Goal: Obtain resource: Download file/media

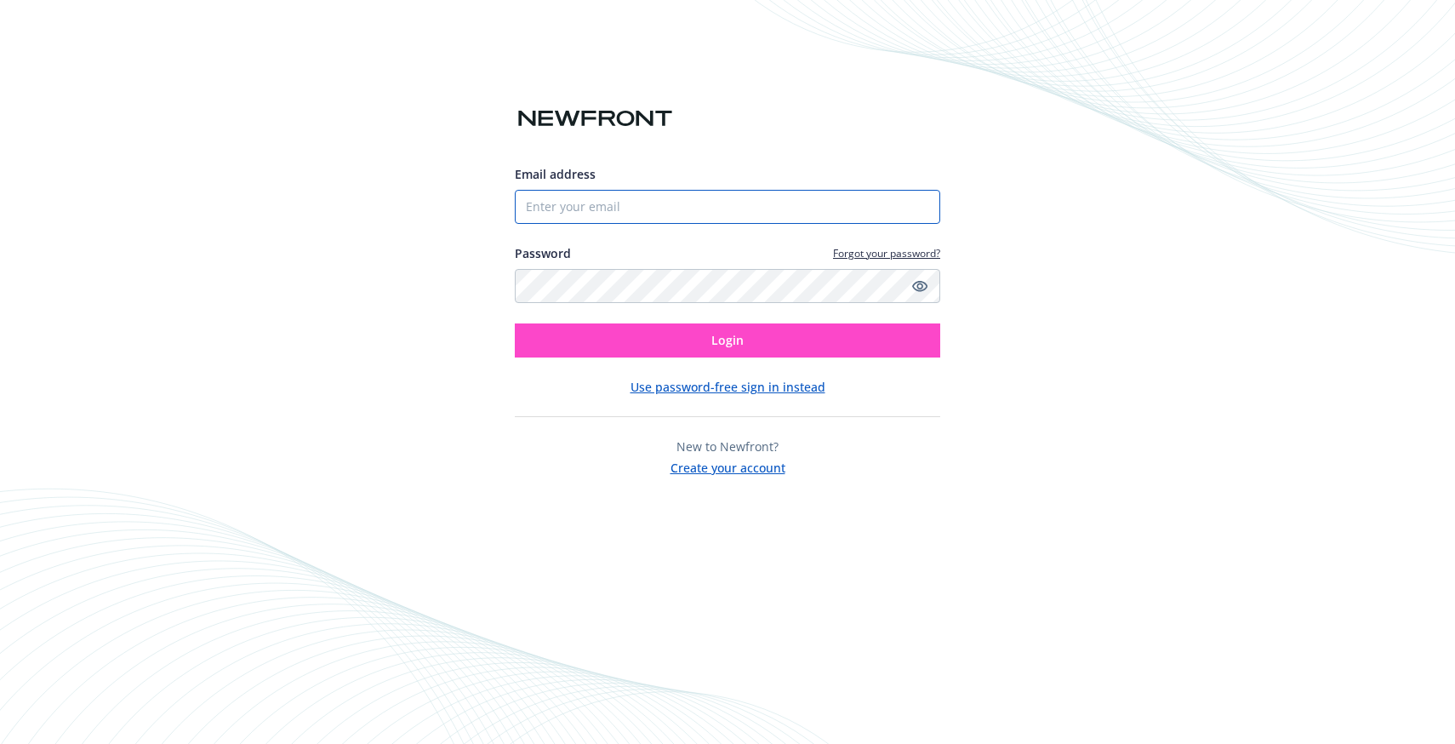
type input "[EMAIL_ADDRESS][PERSON_NAME][DOMAIN_NAME]"
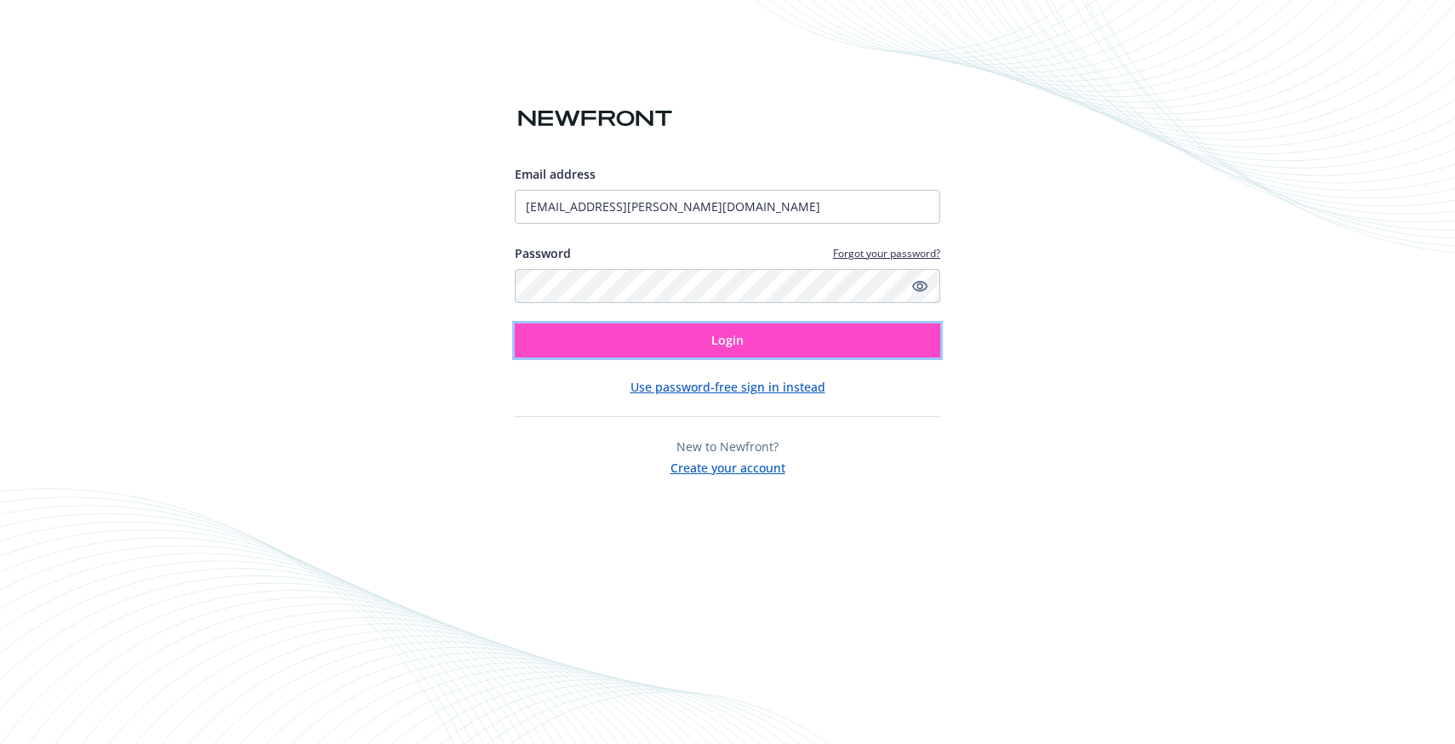
click at [685, 326] on button "Login" at bounding box center [727, 340] width 425 height 34
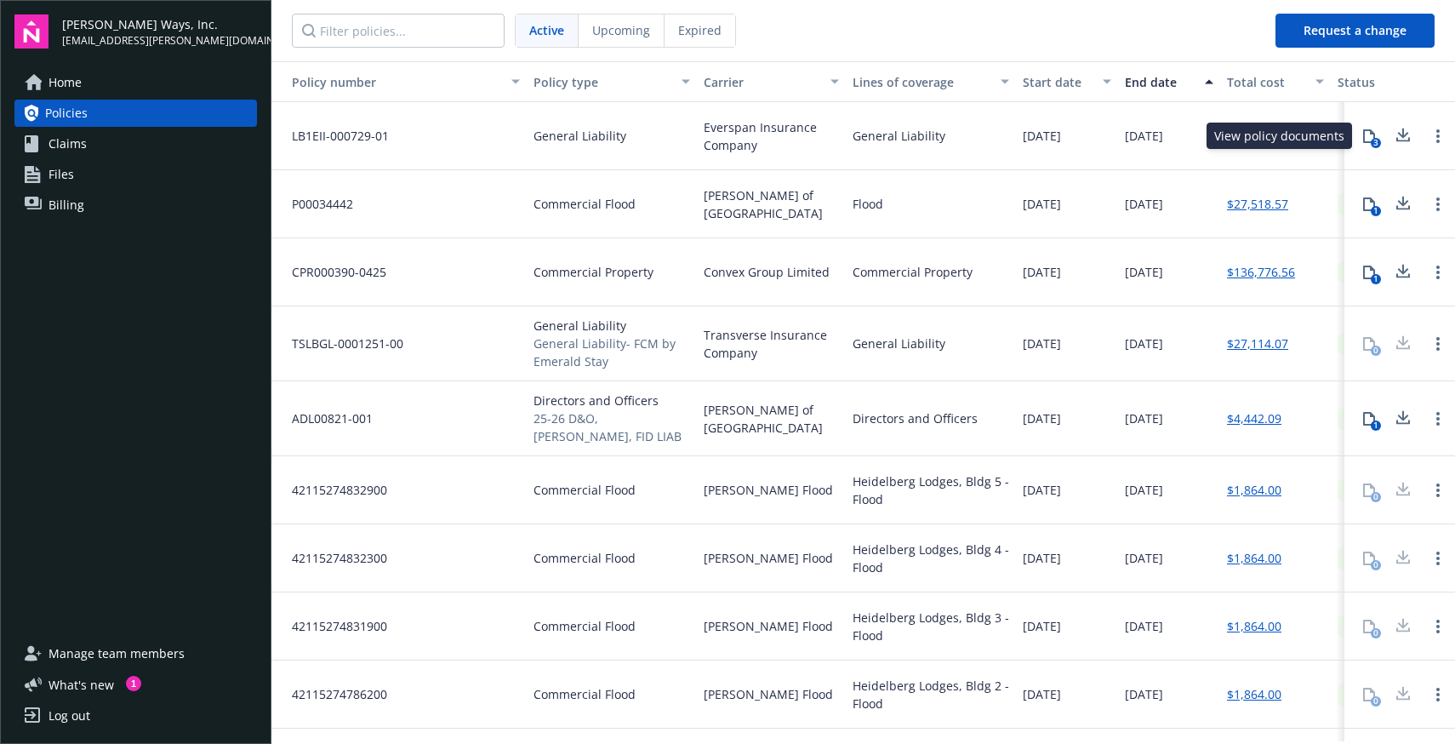
click at [1375, 133] on icon at bounding box center [1369, 136] width 14 height 14
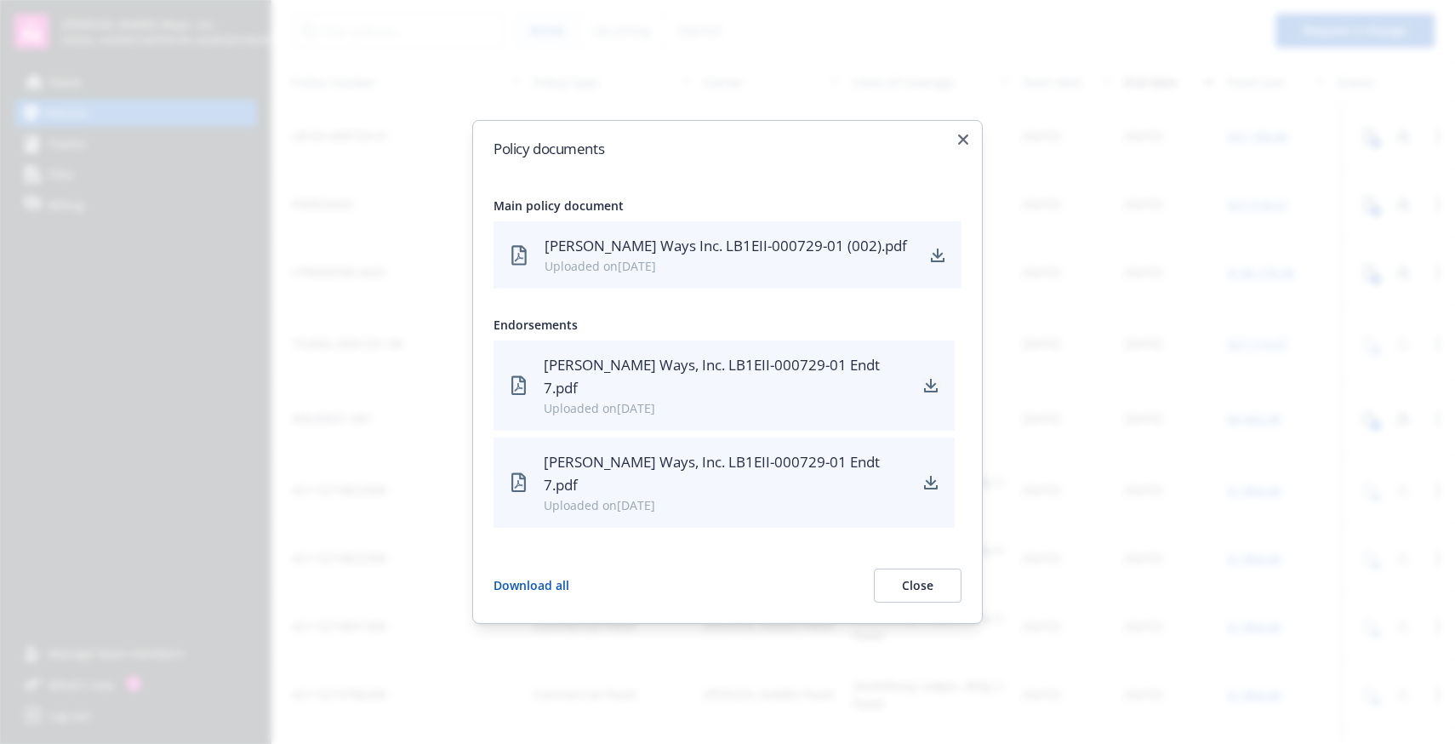
click at [933, 392] on icon "download" at bounding box center [931, 386] width 14 height 14
click at [938, 262] on icon "download" at bounding box center [938, 260] width 14 height 4
click at [1080, 133] on div at bounding box center [727, 372] width 1455 height 744
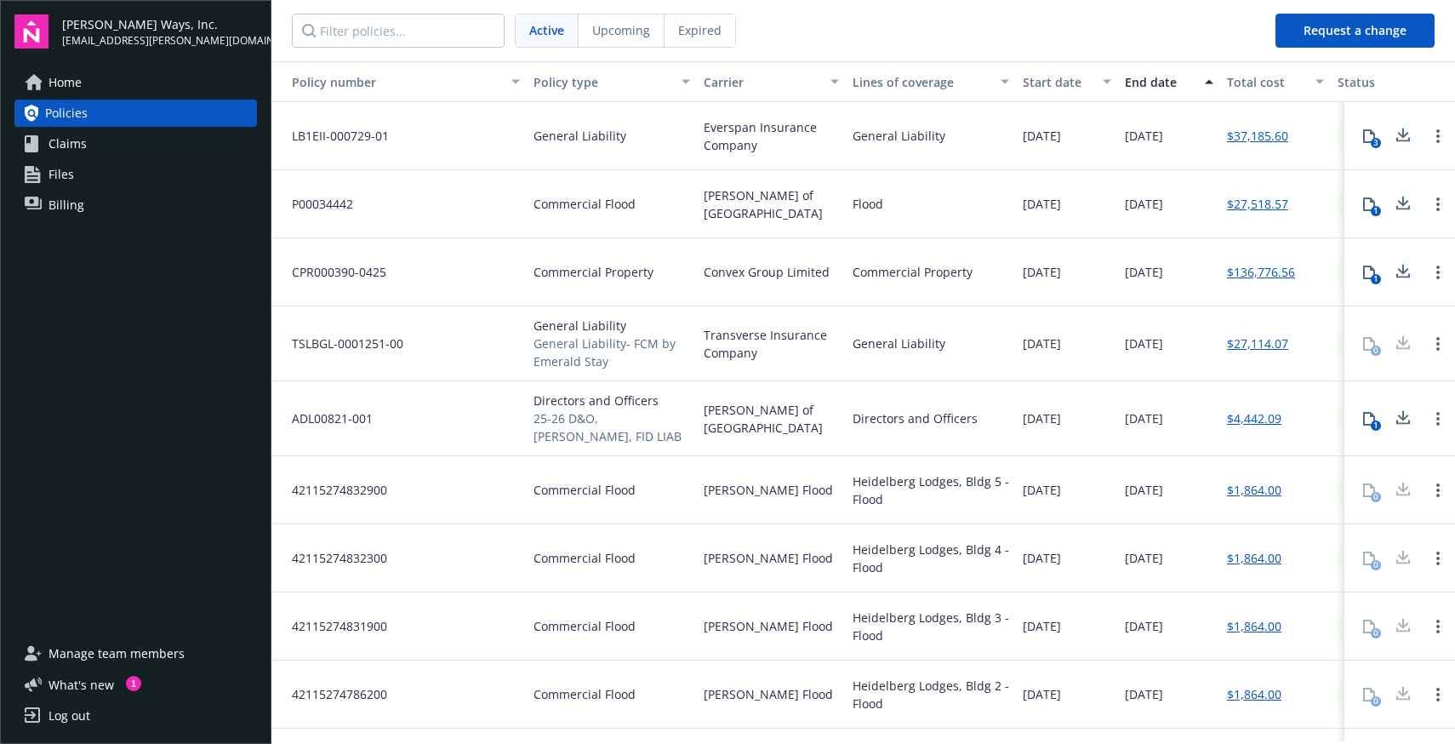
scroll to position [53, 0]
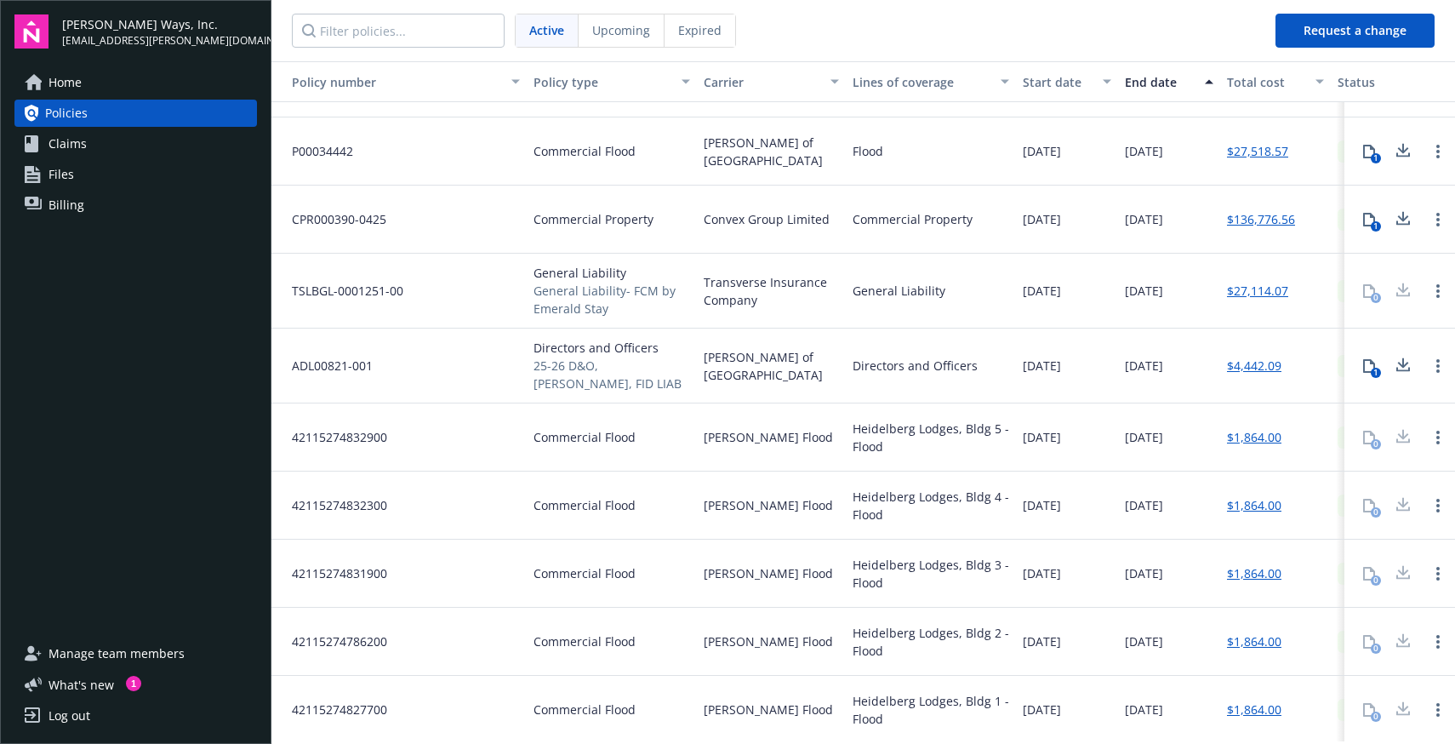
click at [563, 268] on span "General Liability" at bounding box center [612, 273] width 157 height 18
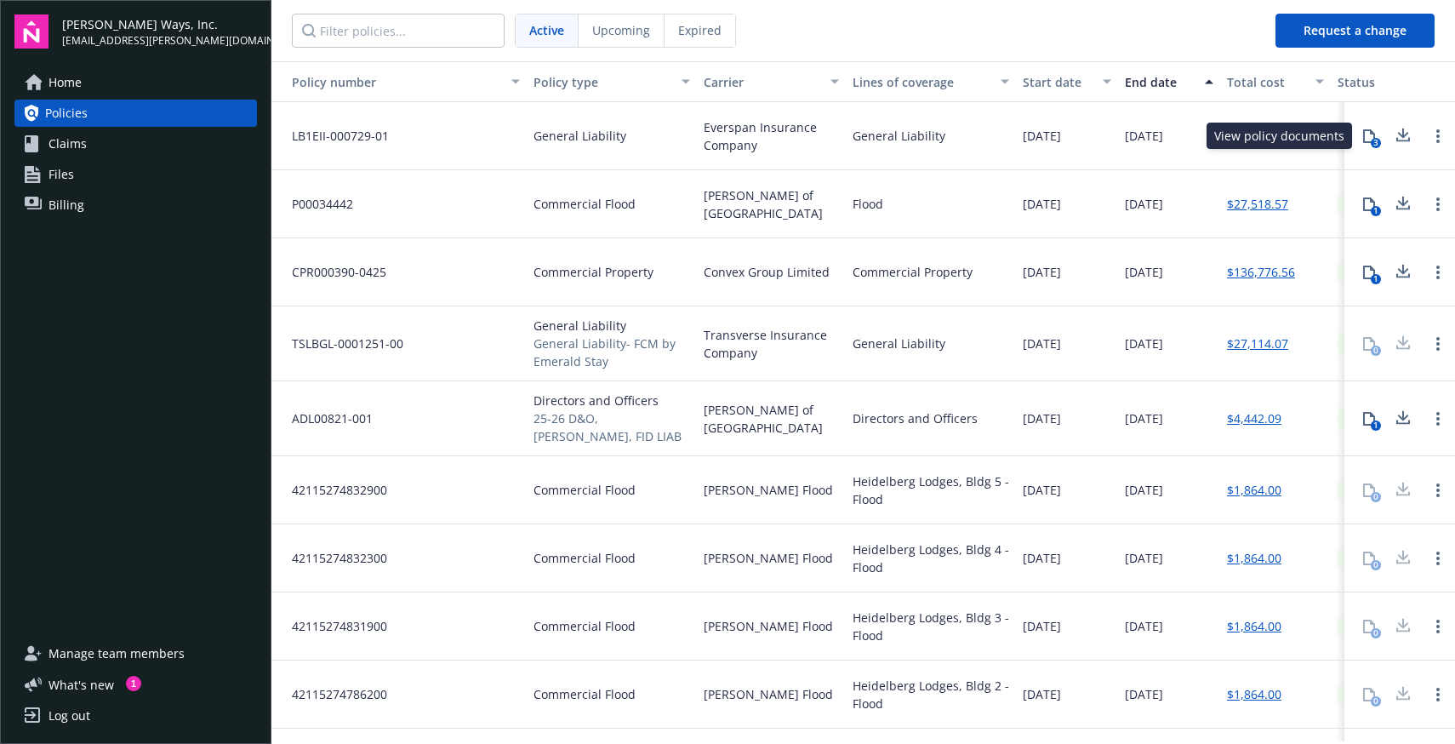
click at [1373, 141] on div "3" at bounding box center [1376, 143] width 10 height 10
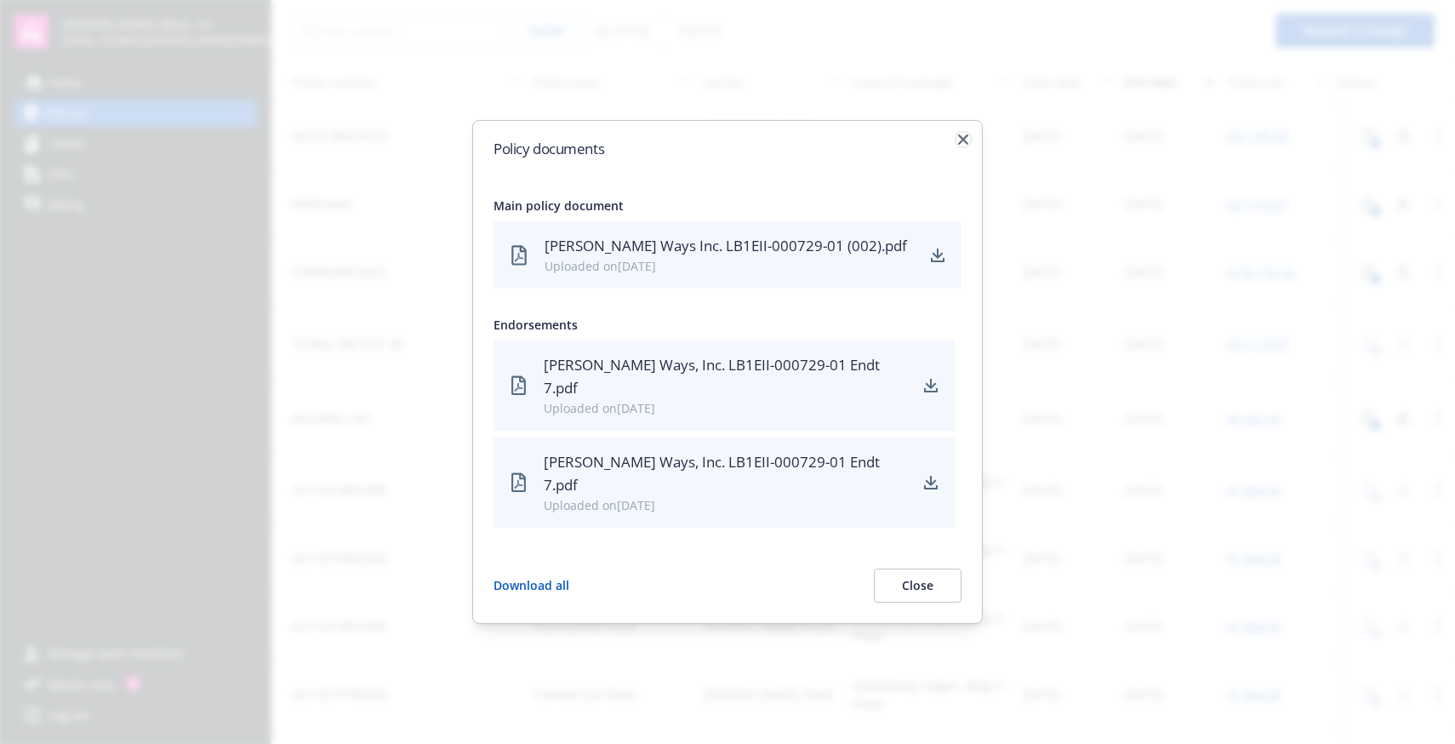
click at [967, 145] on icon "button" at bounding box center [963, 139] width 10 height 10
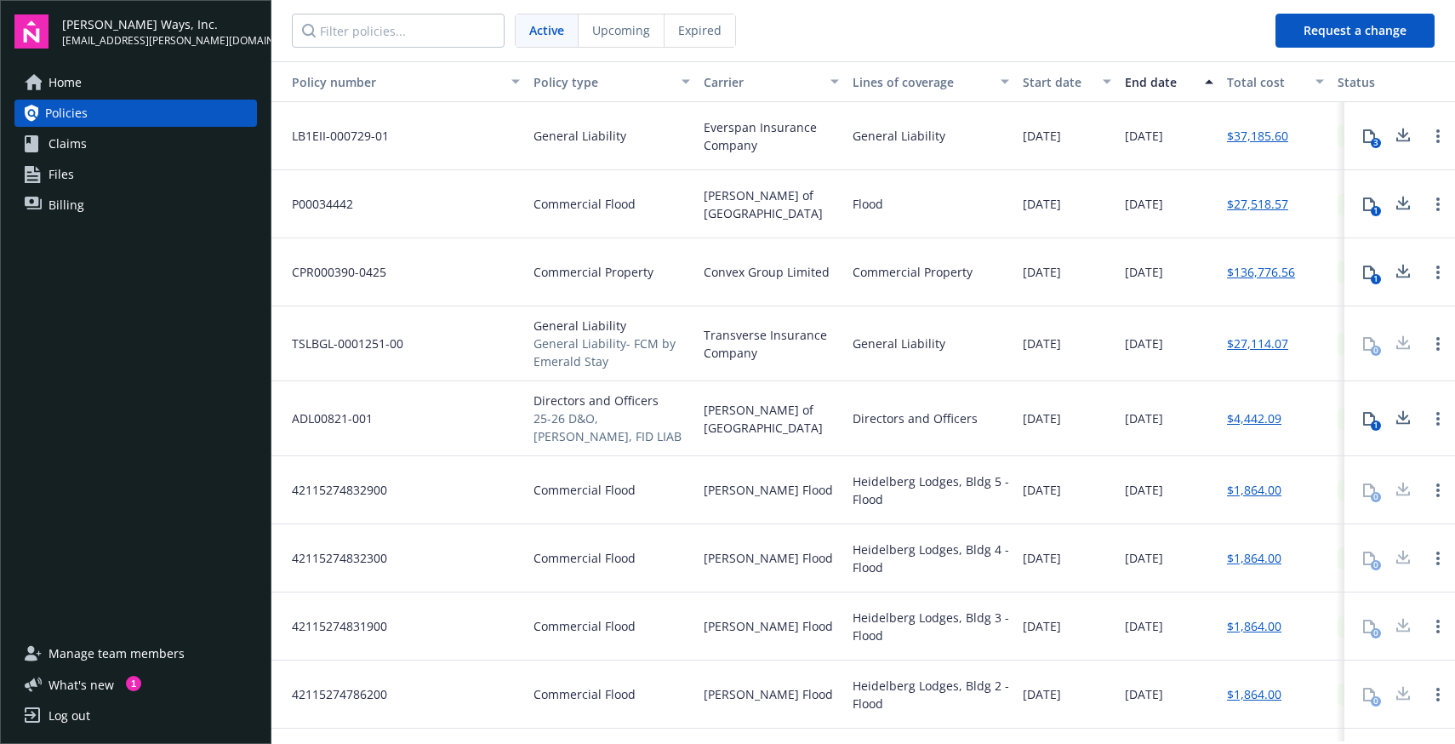
scroll to position [0, 220]
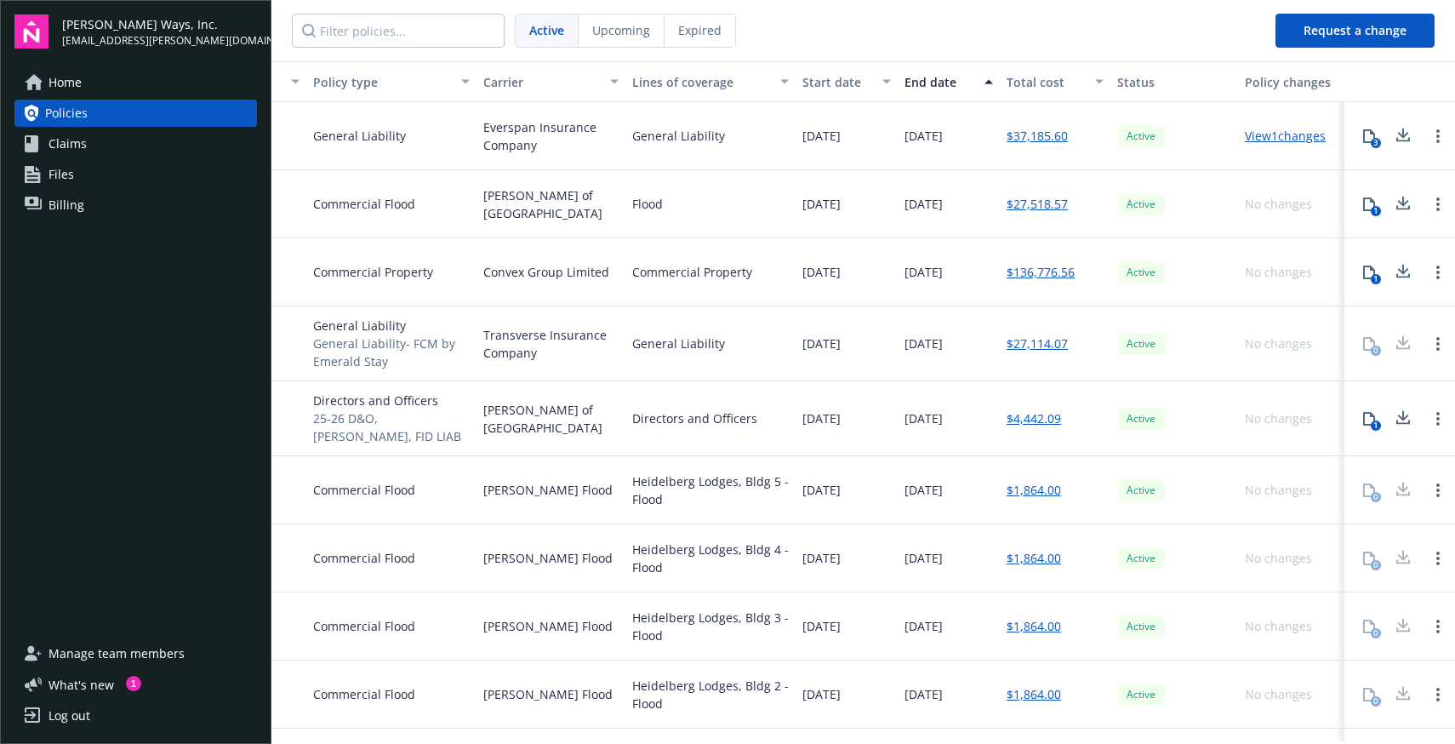
click at [1311, 138] on link "View 1 changes" at bounding box center [1285, 136] width 81 height 16
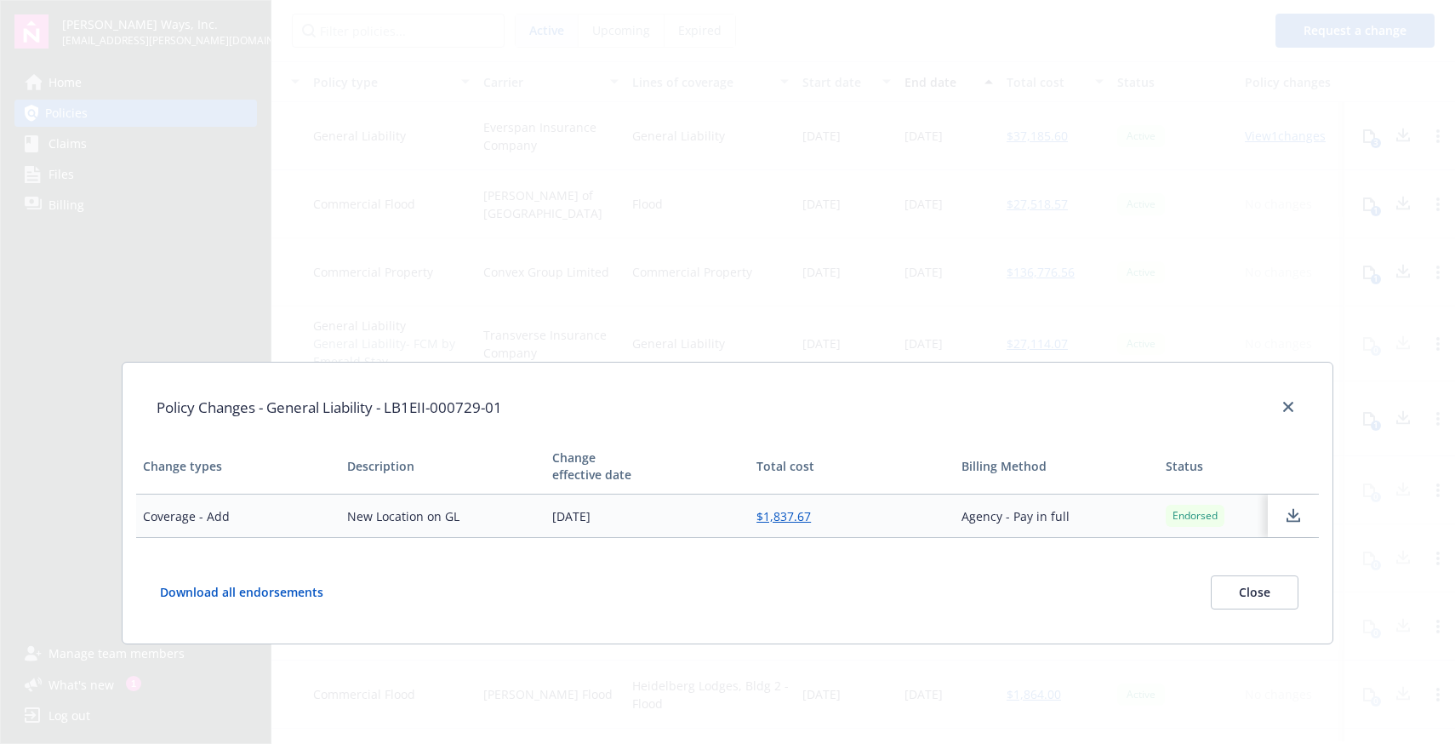
click at [1221, 522] on div "Endorsed" at bounding box center [1195, 516] width 59 height 22
click at [1294, 507] on icon at bounding box center [1293, 515] width 20 height 21
click at [1284, 400] on link "close" at bounding box center [1288, 407] width 20 height 20
